Goal: Find specific page/section

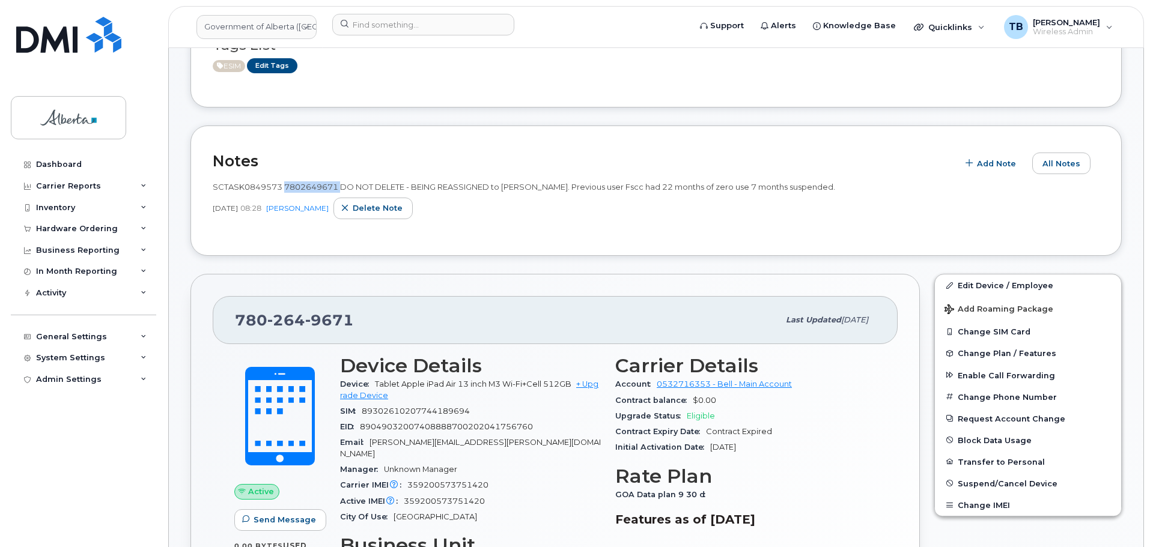
scroll to position [240, 0]
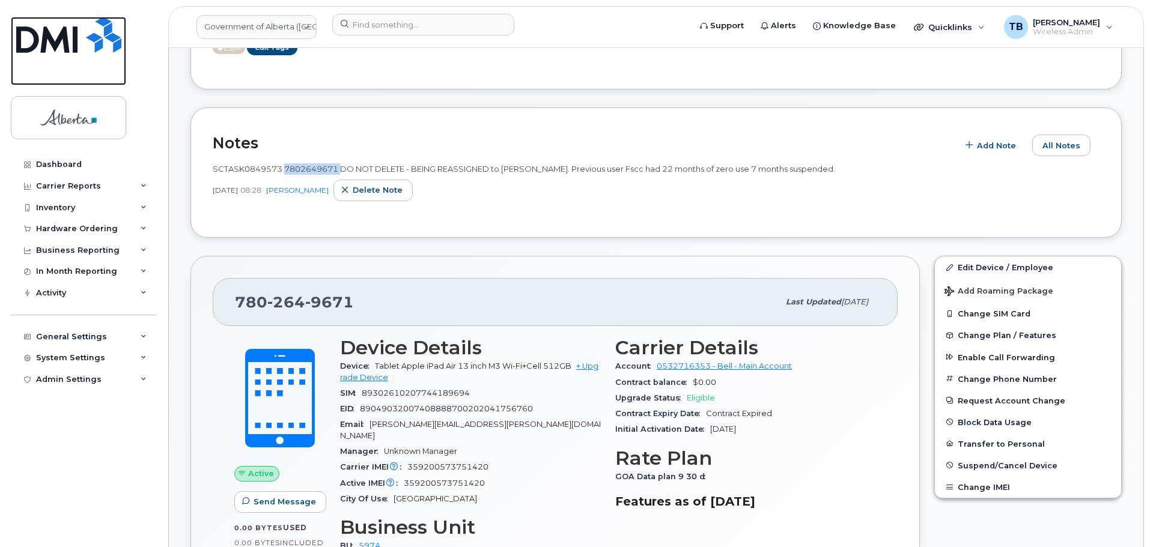
click at [58, 48] on img at bounding box center [68, 35] width 105 height 36
